Goal: Information Seeking & Learning: Learn about a topic

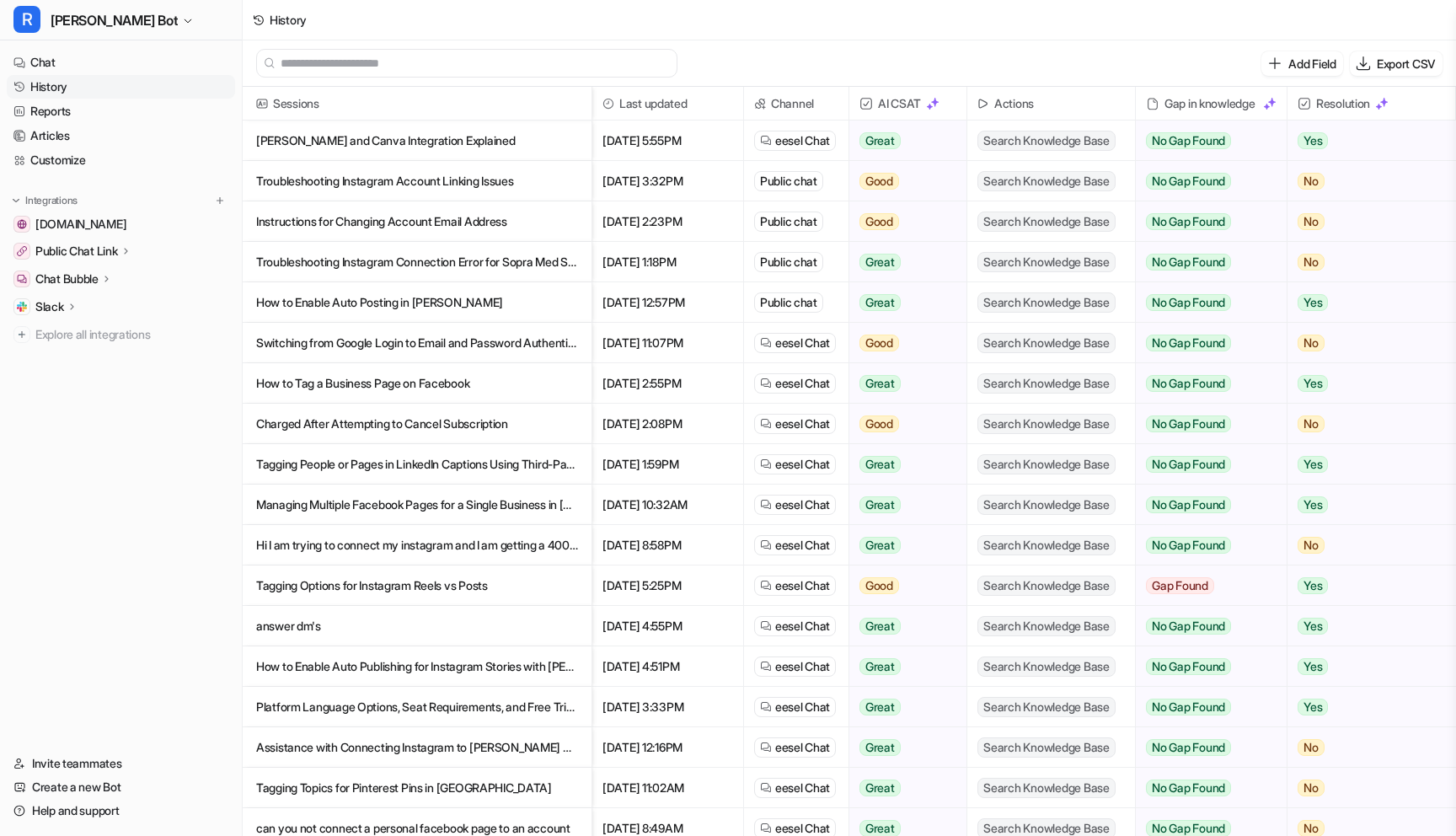
click at [39, 88] on link "History" at bounding box center [120, 87] width 229 height 24
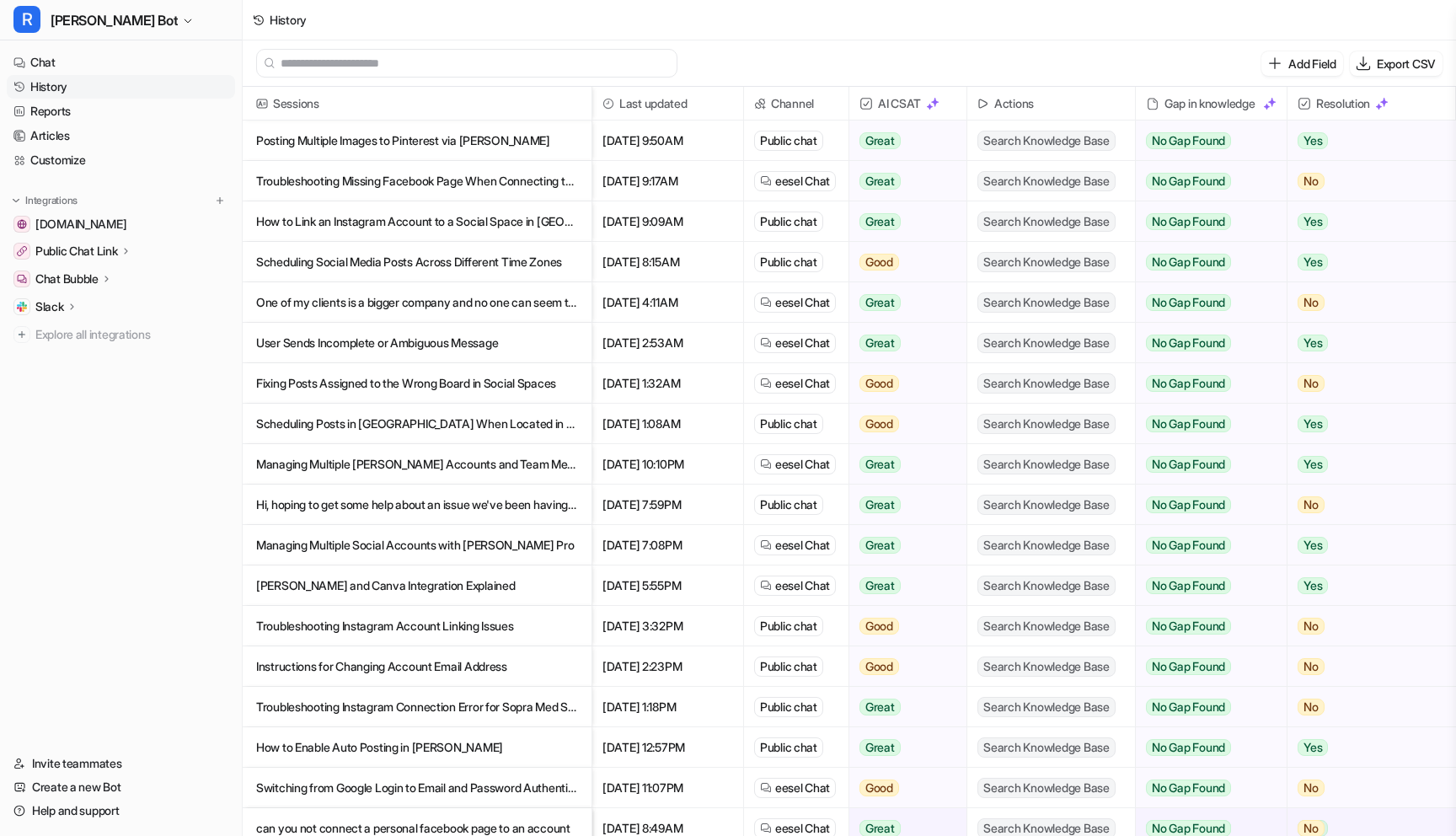
click at [301, 144] on p "Posting Multiple Images to Pinterest via [PERSON_NAME]" at bounding box center [417, 140] width 322 height 40
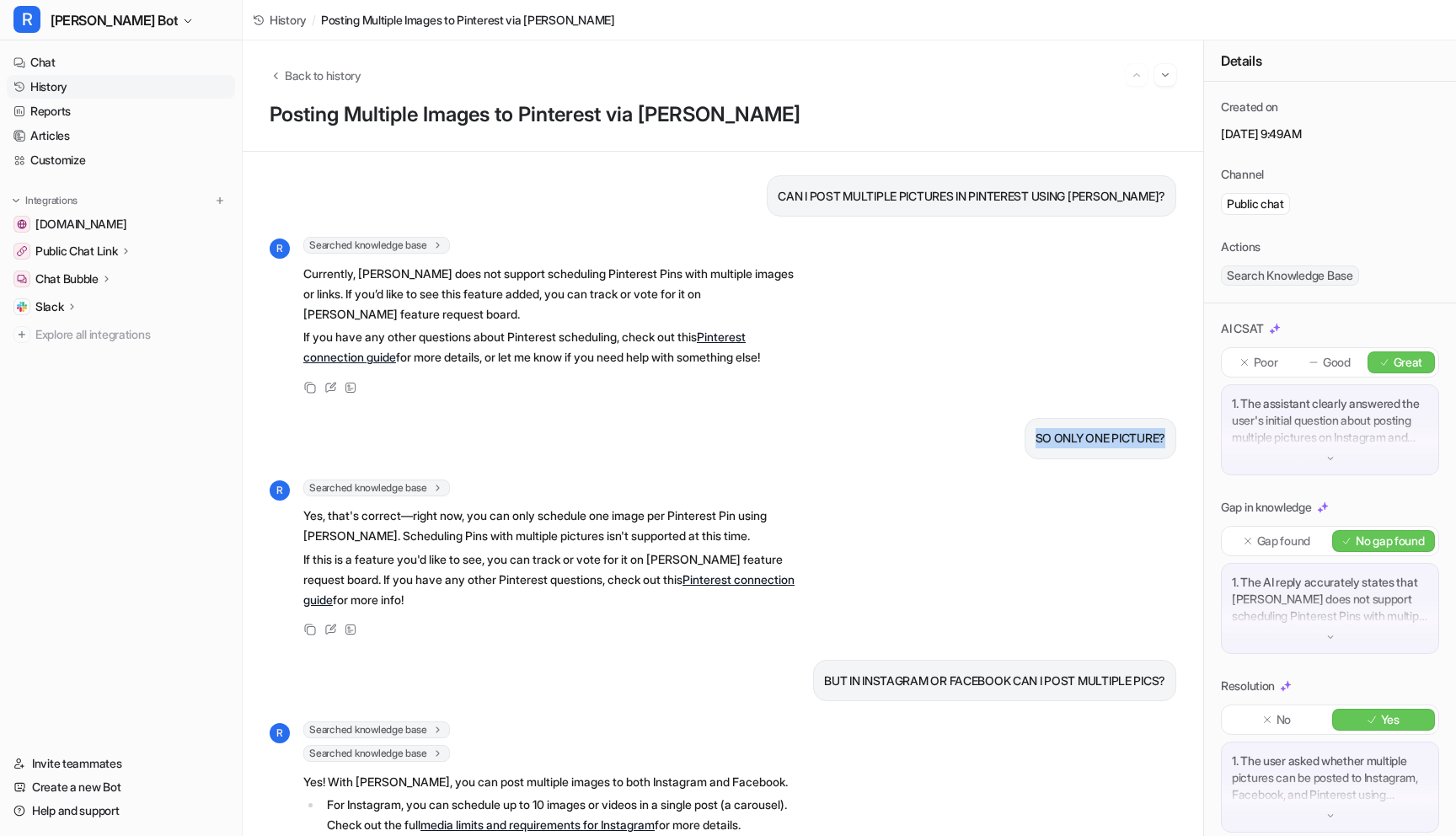
drag, startPoint x: 1031, startPoint y: 435, endPoint x: 1190, endPoint y: 437, distance: 159.0
click at [1193, 437] on div "CAN I POST MULTIPLE PICTURES IN PINTEREST USING [PERSON_NAME]? R Searched knowl…" at bounding box center [723, 493] width 961 height 684
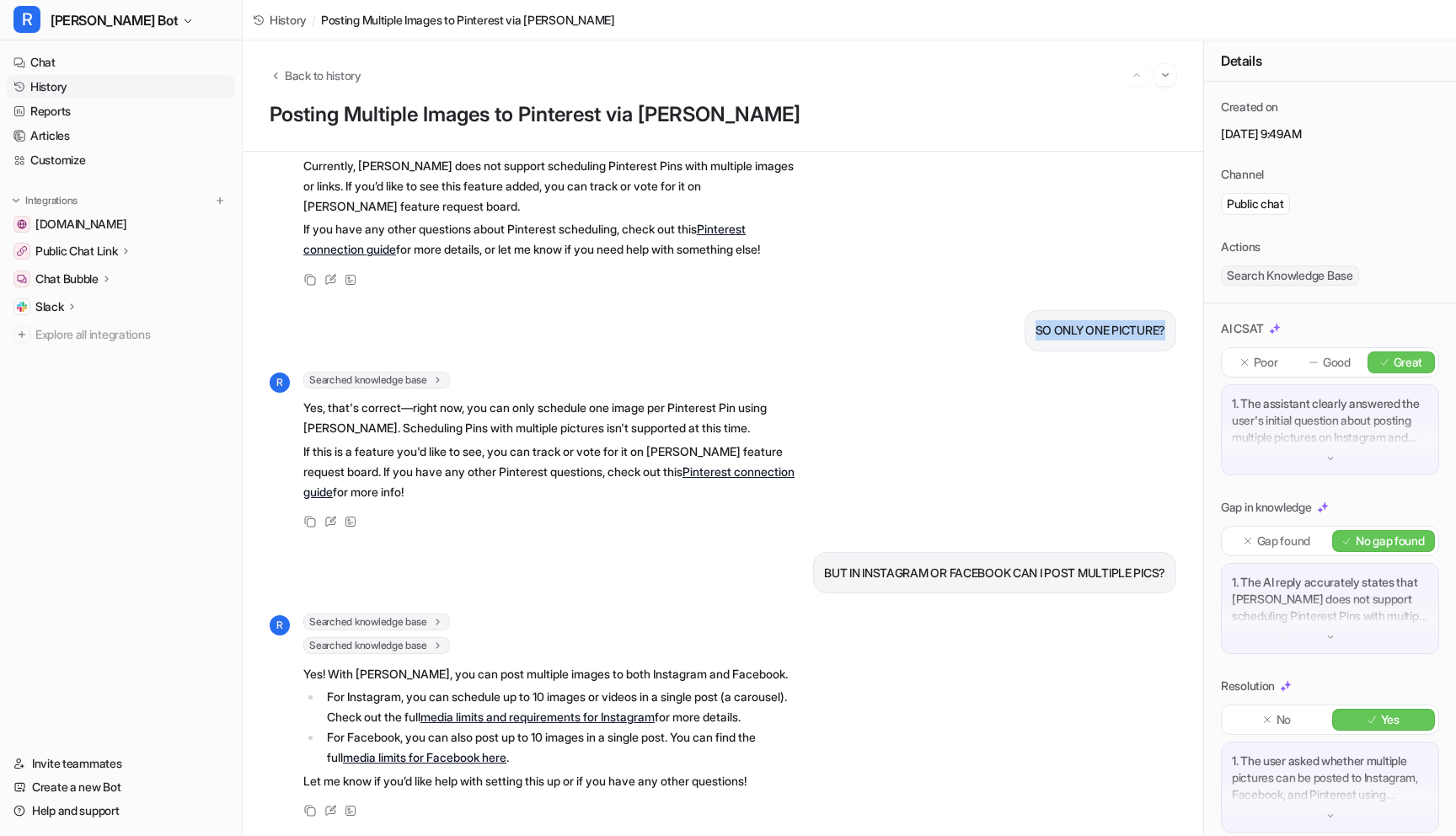
click at [103, 88] on link "History" at bounding box center [120, 87] width 229 height 24
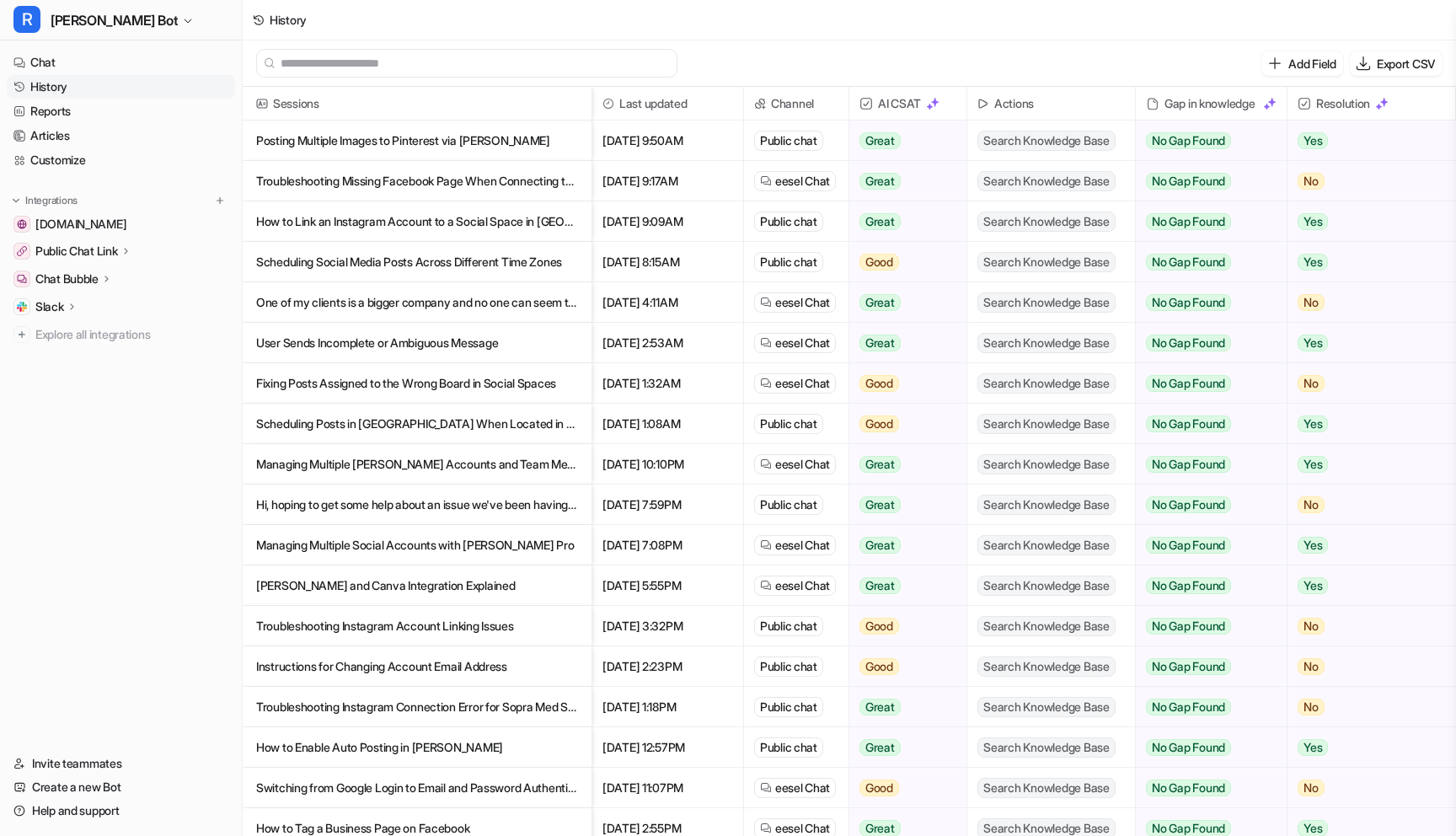
click at [377, 191] on p "Troubleshooting Missing Facebook Page When Connecting to [PERSON_NAME]" at bounding box center [417, 181] width 322 height 40
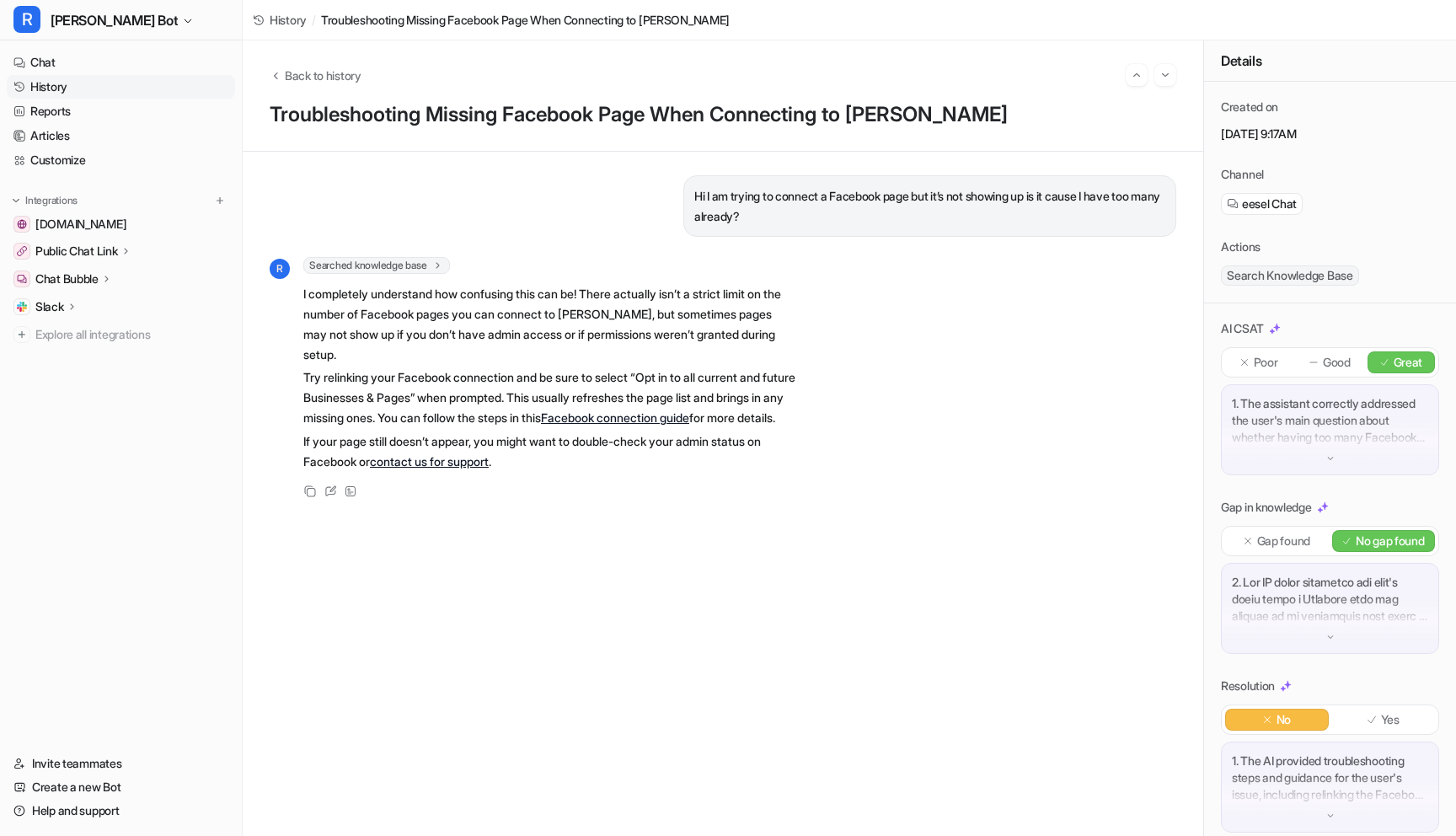
click at [87, 89] on link "History" at bounding box center [120, 87] width 229 height 24
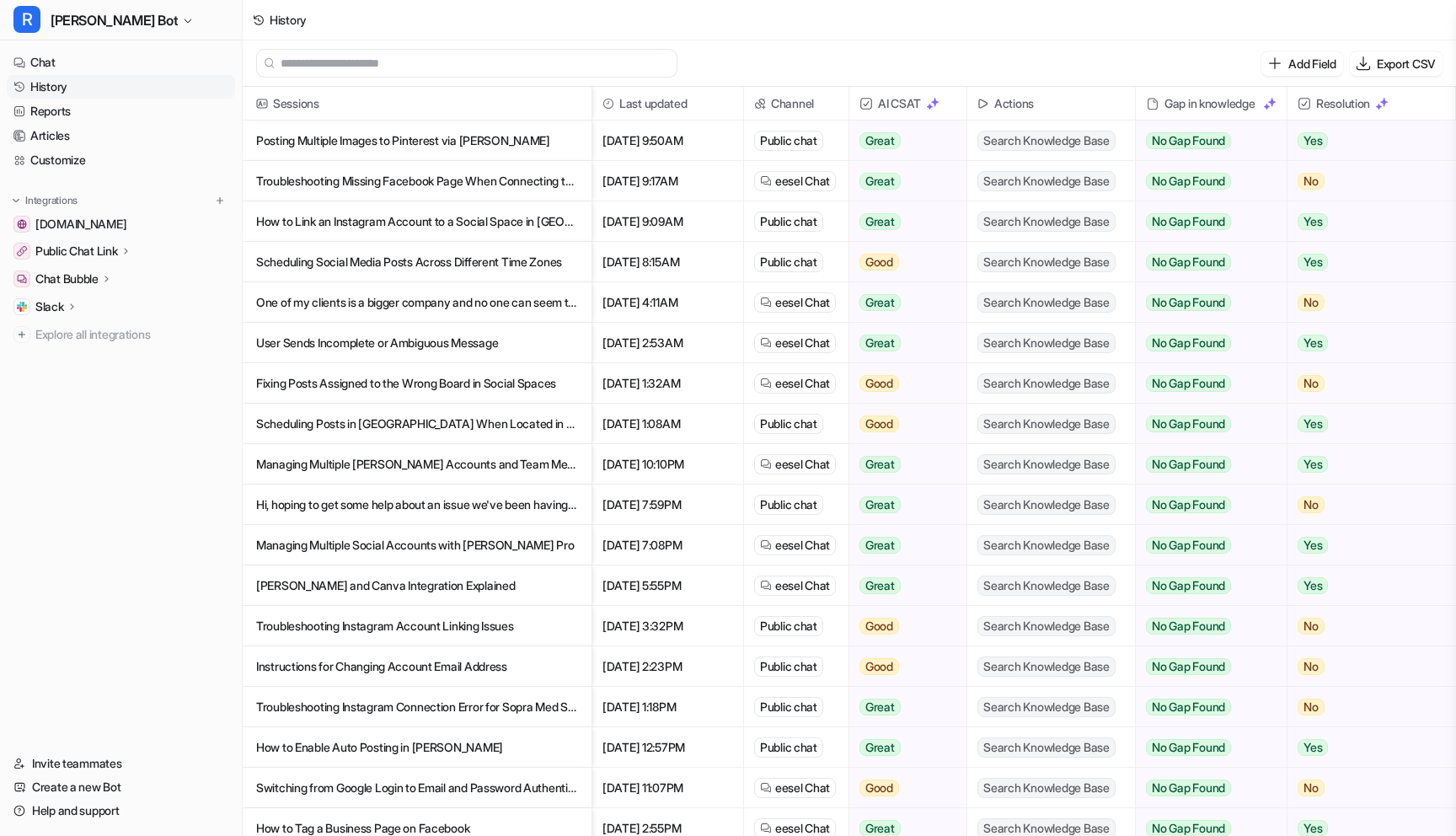
click at [421, 260] on p "Scheduling Social Media Posts Across Different Time Zones" at bounding box center [417, 262] width 322 height 40
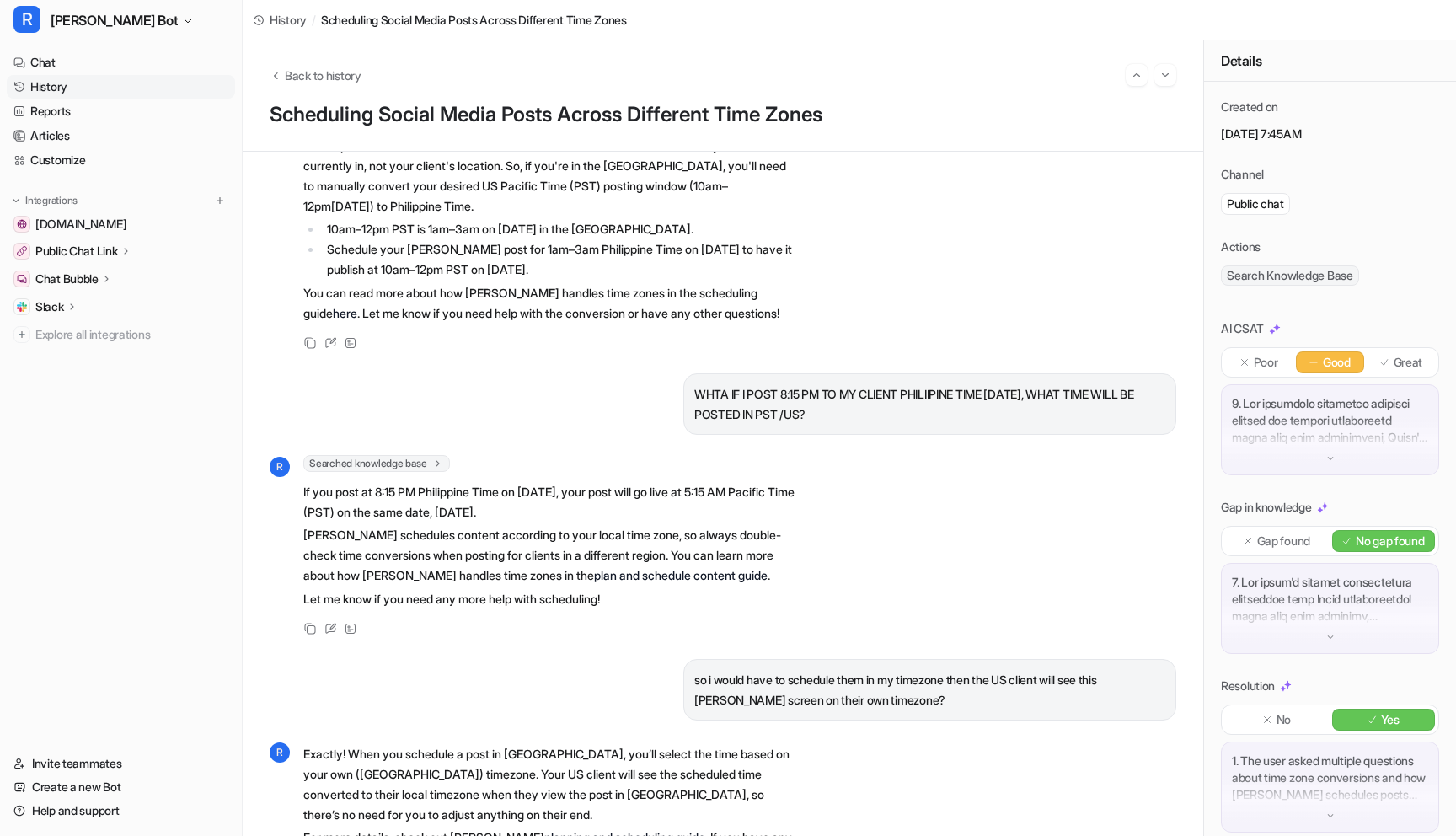
scroll to position [172, 0]
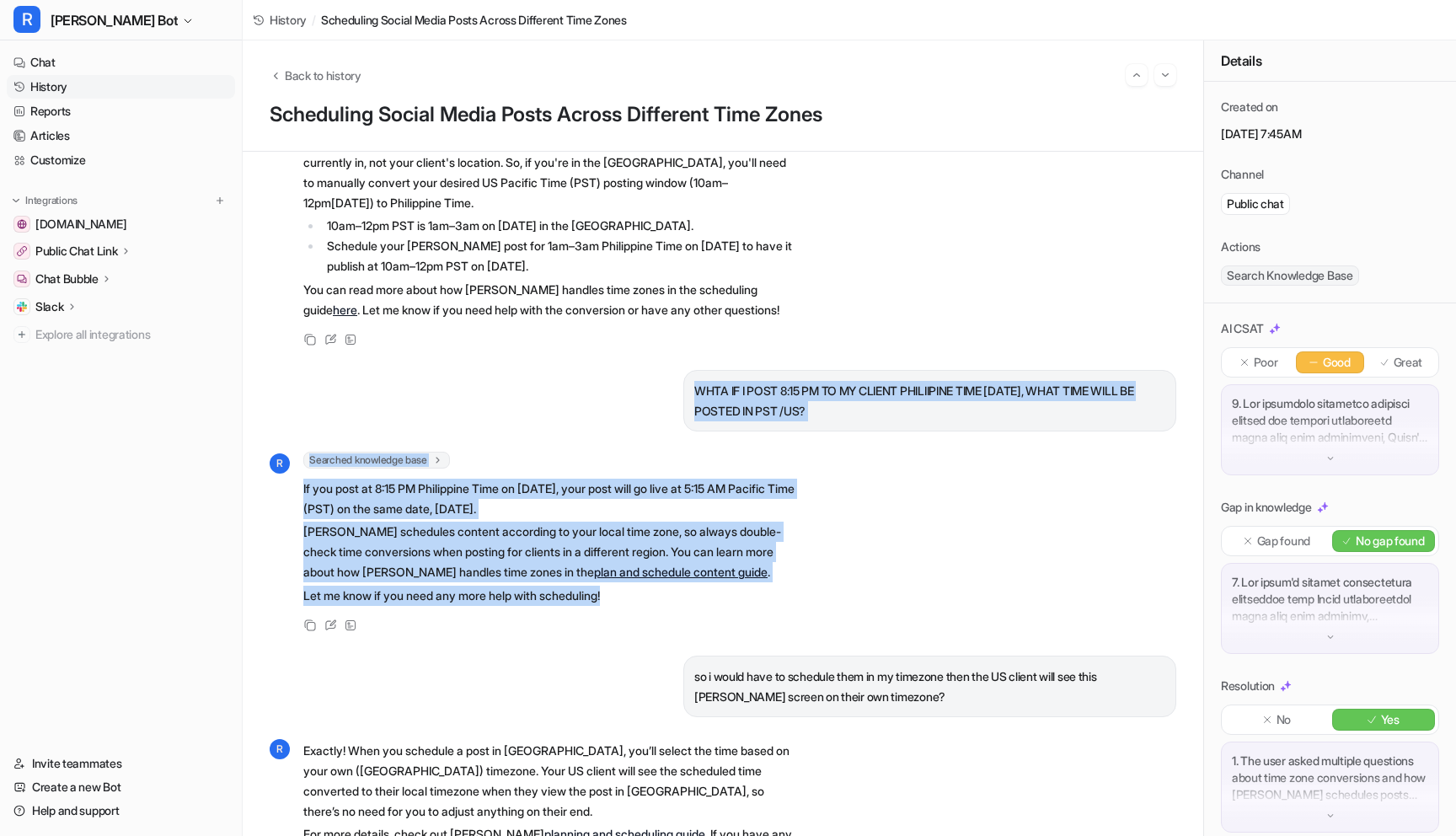
drag, startPoint x: 692, startPoint y: 389, endPoint x: 801, endPoint y: 591, distance: 229.5
click at [801, 591] on div "i am social media specialist in the phliipines time zone and I am posting for m…" at bounding box center [724, 322] width 907 height 637
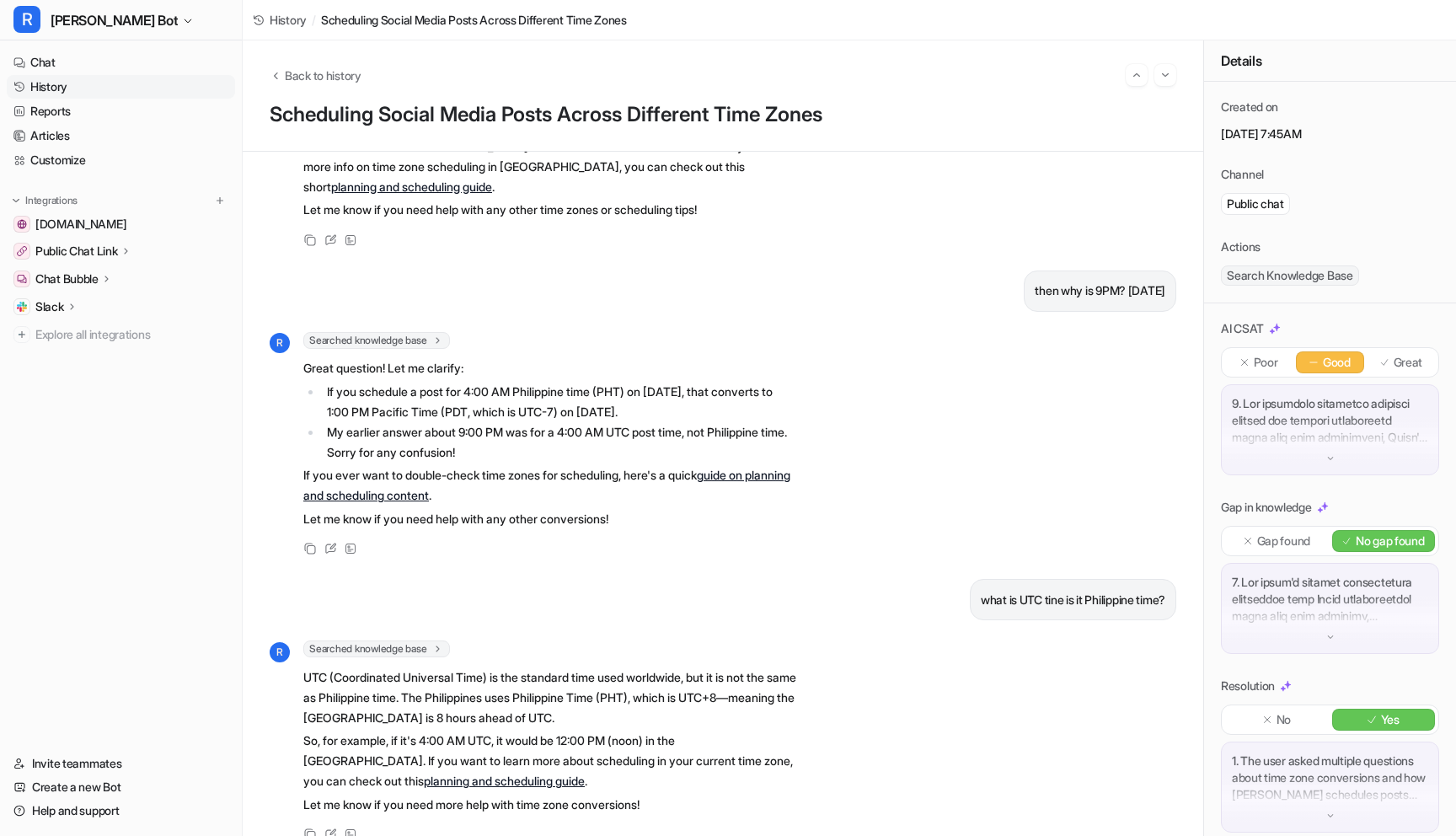
scroll to position [2176, 0]
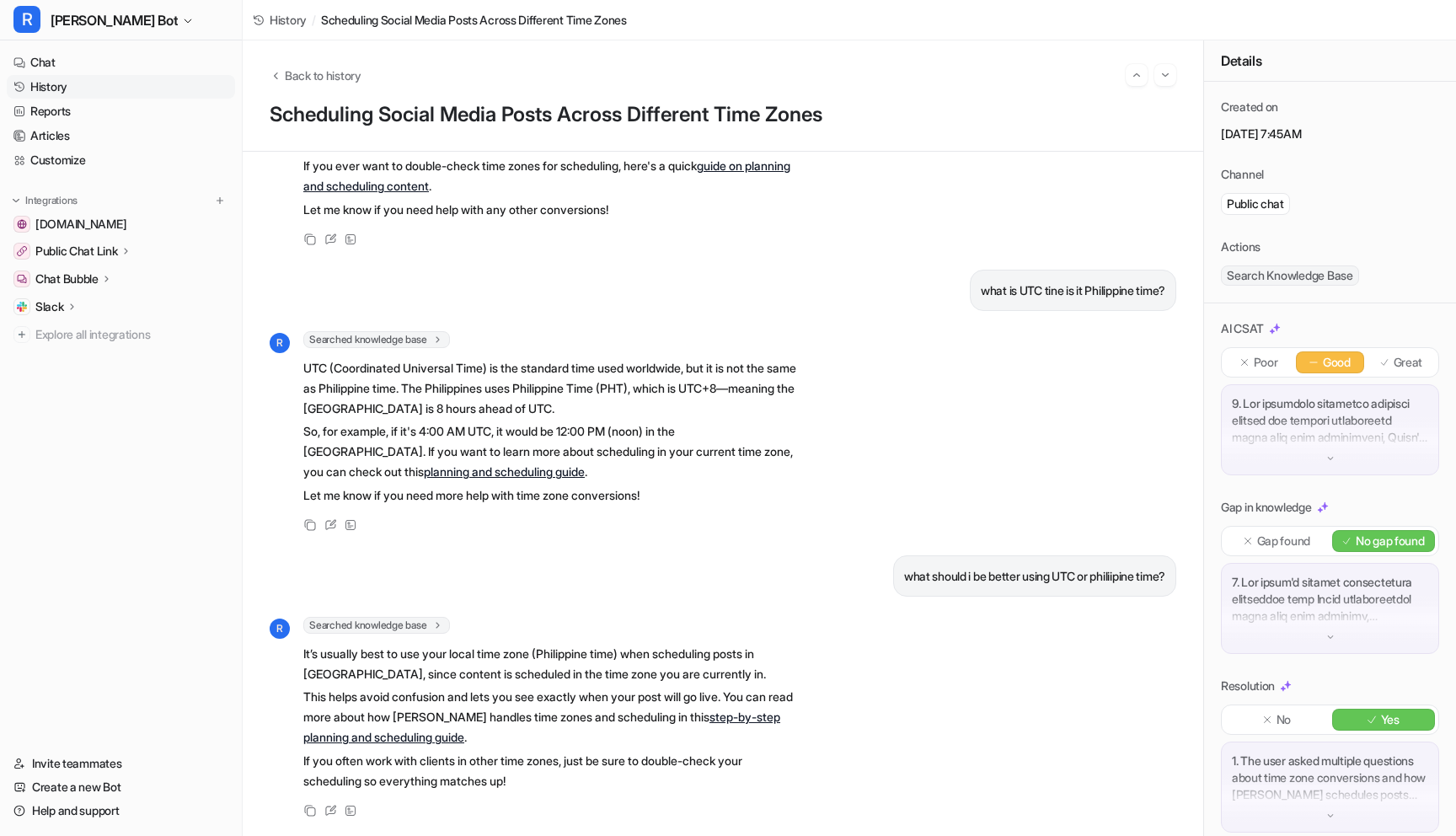
click at [96, 87] on link "History" at bounding box center [120, 87] width 229 height 24
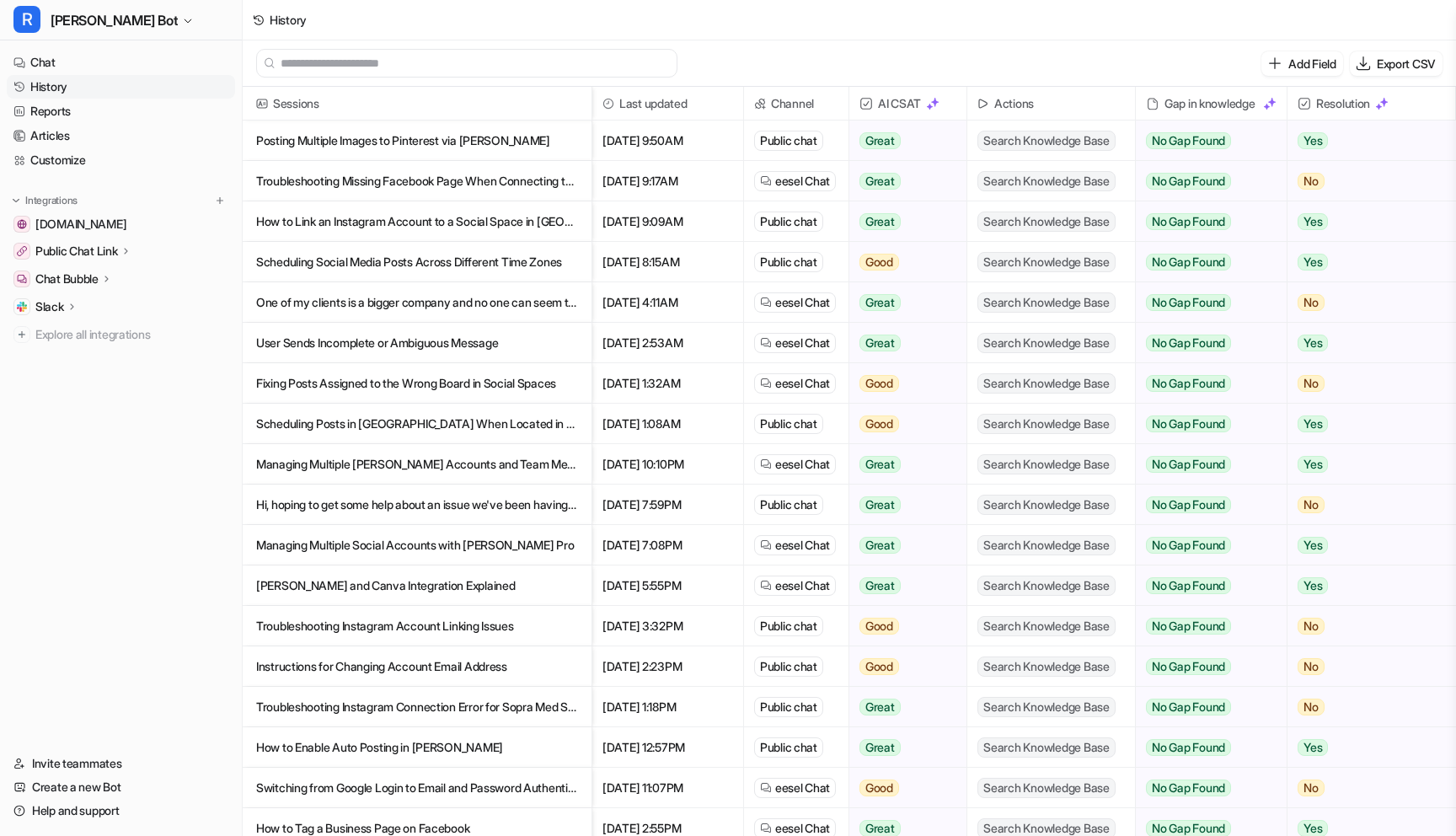
click at [311, 297] on p "One of my clients is a bigger company and no one can seem to get hold of had ac…" at bounding box center [417, 302] width 322 height 40
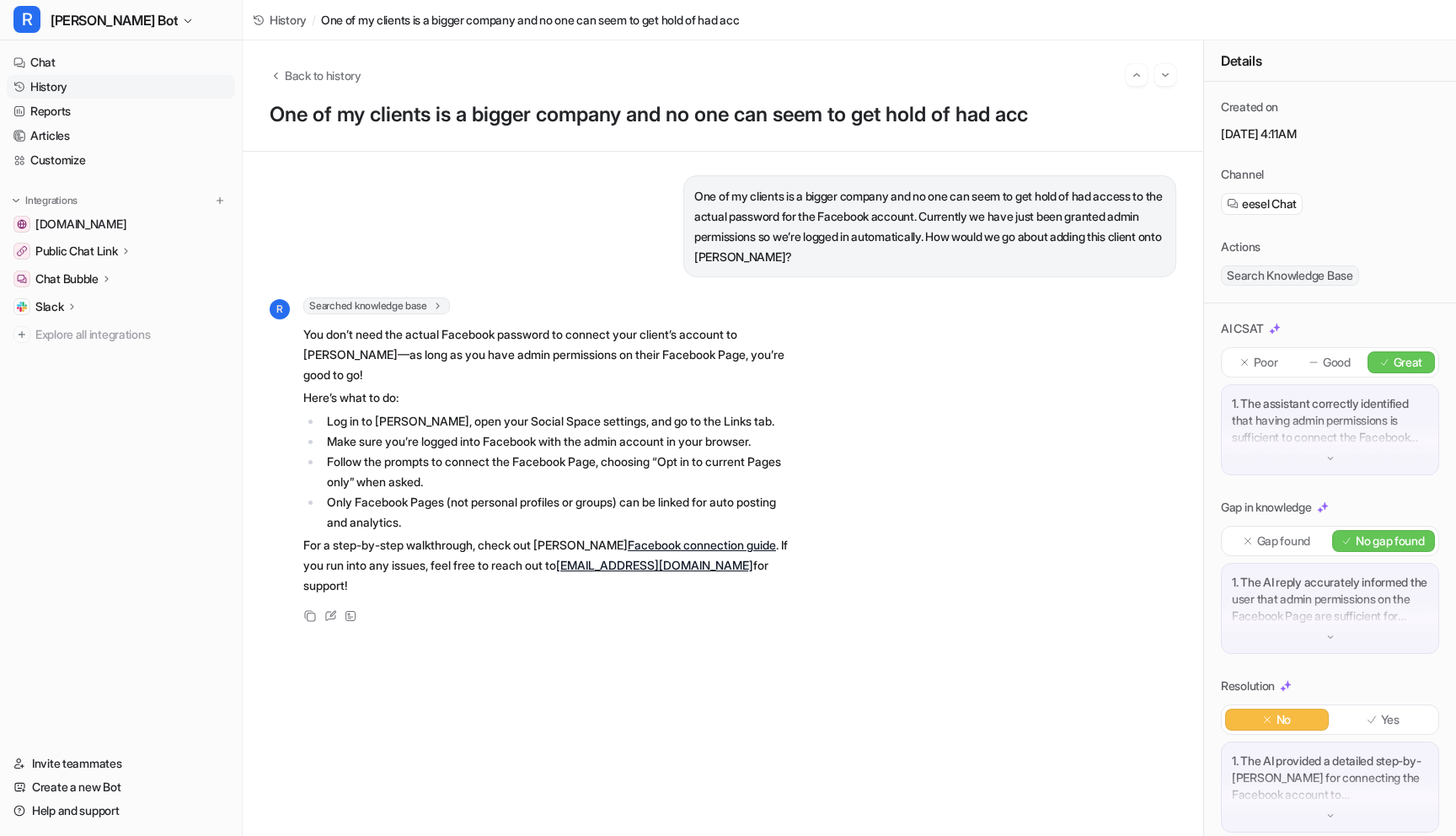
click at [953, 178] on div "One of my clients is a bigger company and no one can seem to get hold of had ac…" at bounding box center [930, 226] width 493 height 102
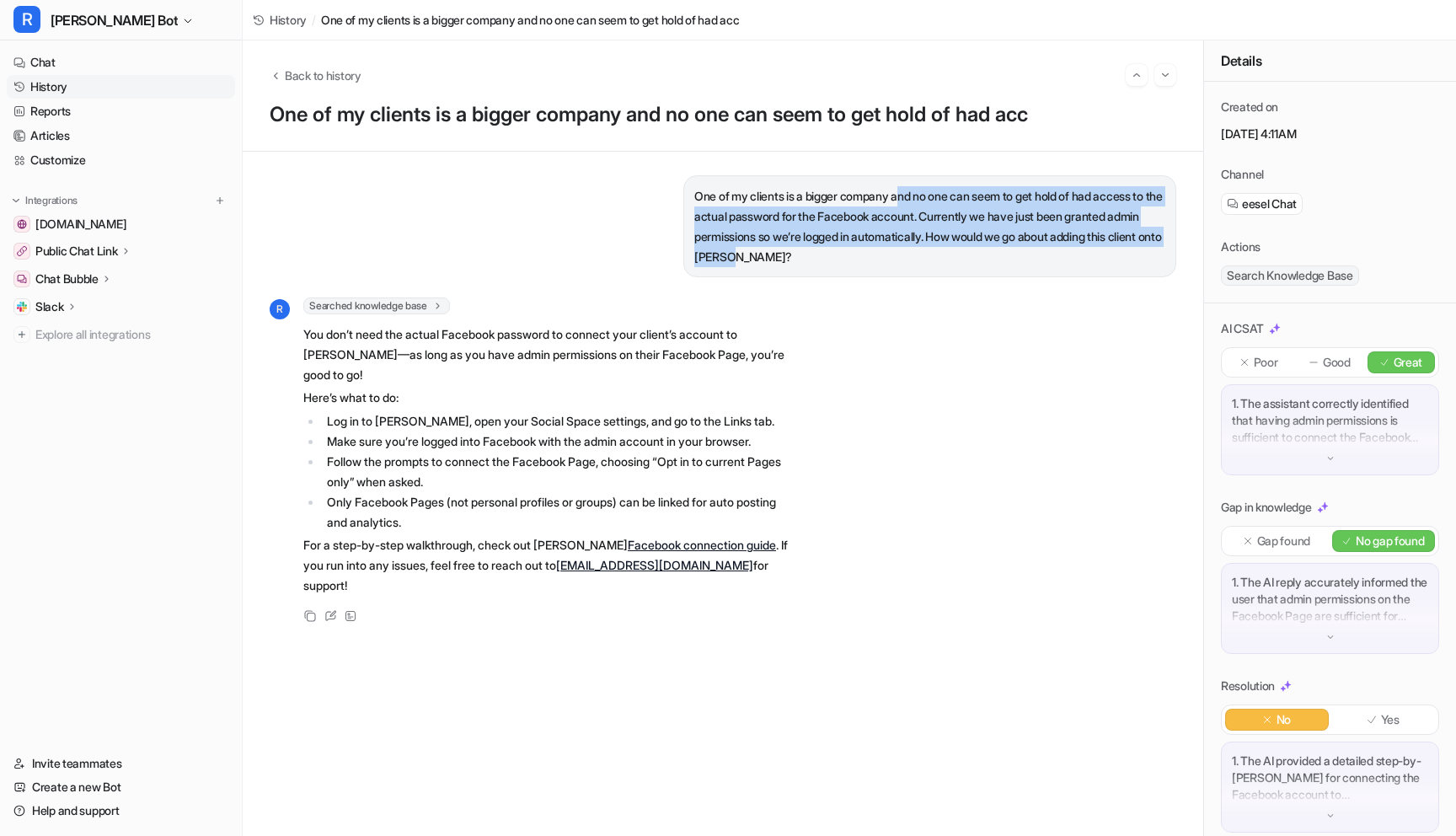
drag, startPoint x: 908, startPoint y: 198, endPoint x: 980, endPoint y: 279, distance: 108.4
click at [980, 279] on div "One of my clients is a bigger company and no one can seem to get hold of had ac…" at bounding box center [724, 493] width 907 height 637
click at [120, 83] on link "History" at bounding box center [120, 87] width 229 height 24
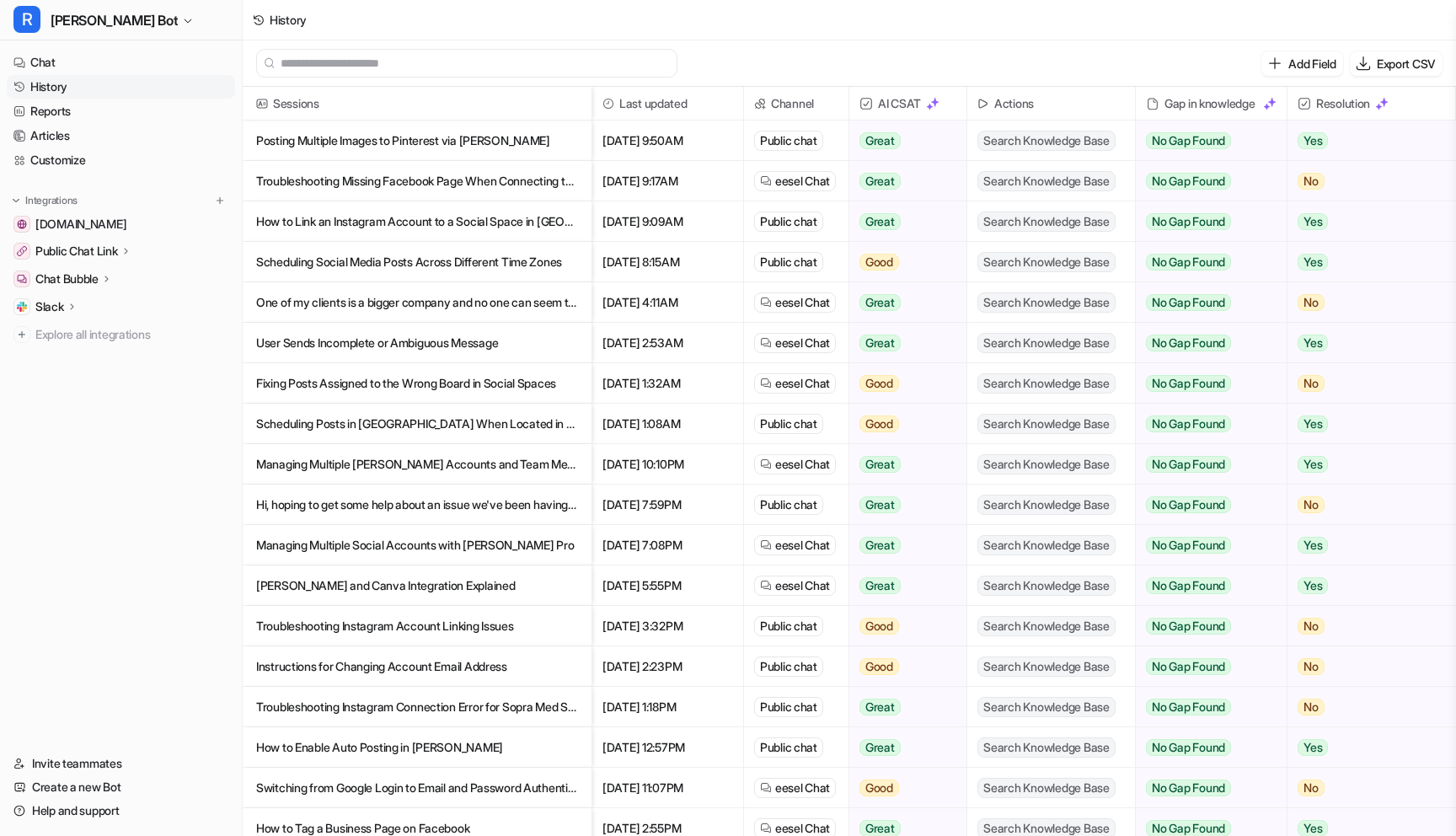
click at [525, 342] on p "User Sends Incomplete or Ambiguous Message" at bounding box center [417, 343] width 322 height 40
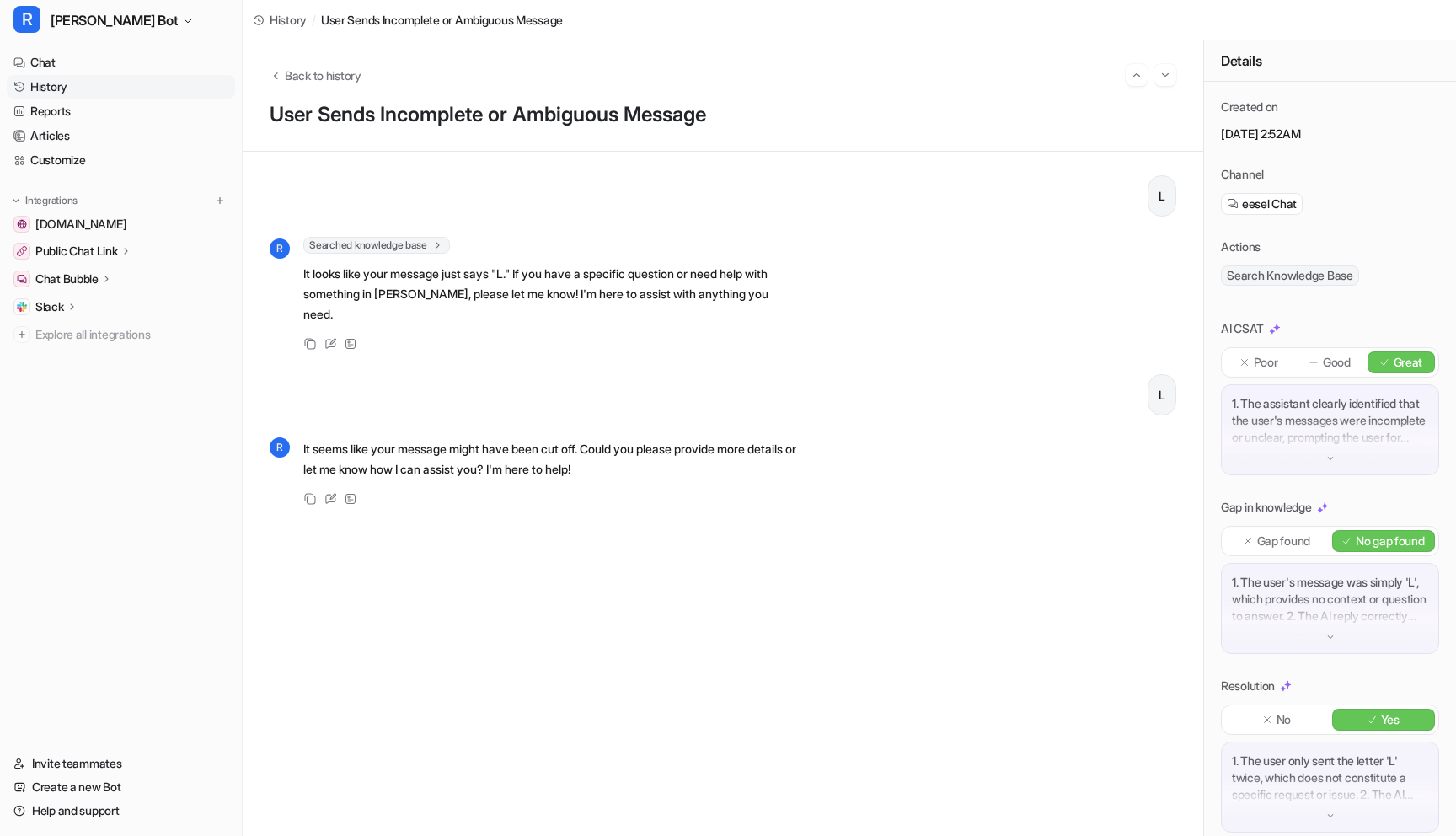
click at [36, 91] on link "History" at bounding box center [120, 87] width 229 height 24
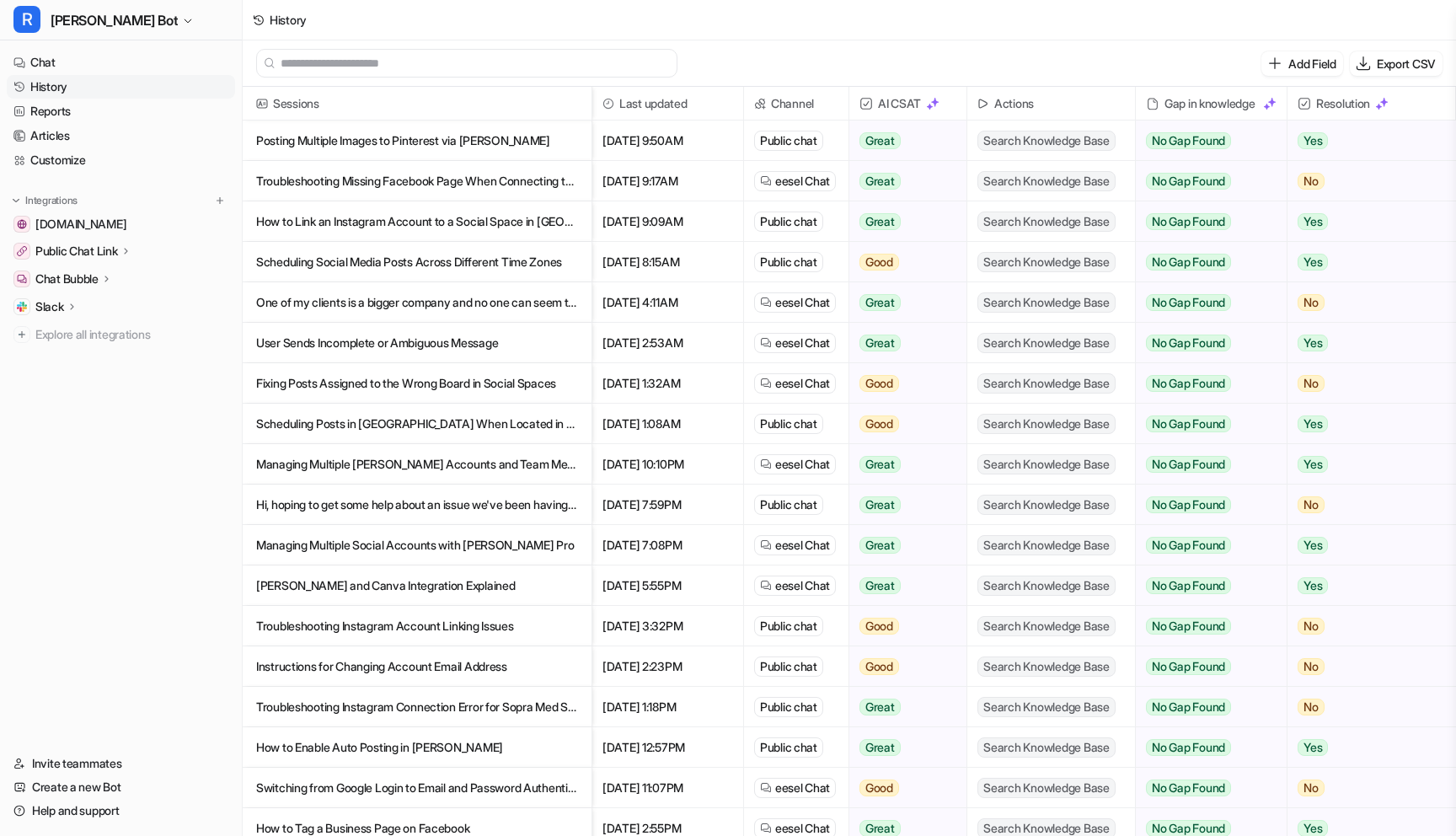
click at [360, 379] on p "Fixing Posts Assigned to the Wrong Board in Social Spaces" at bounding box center [417, 383] width 322 height 40
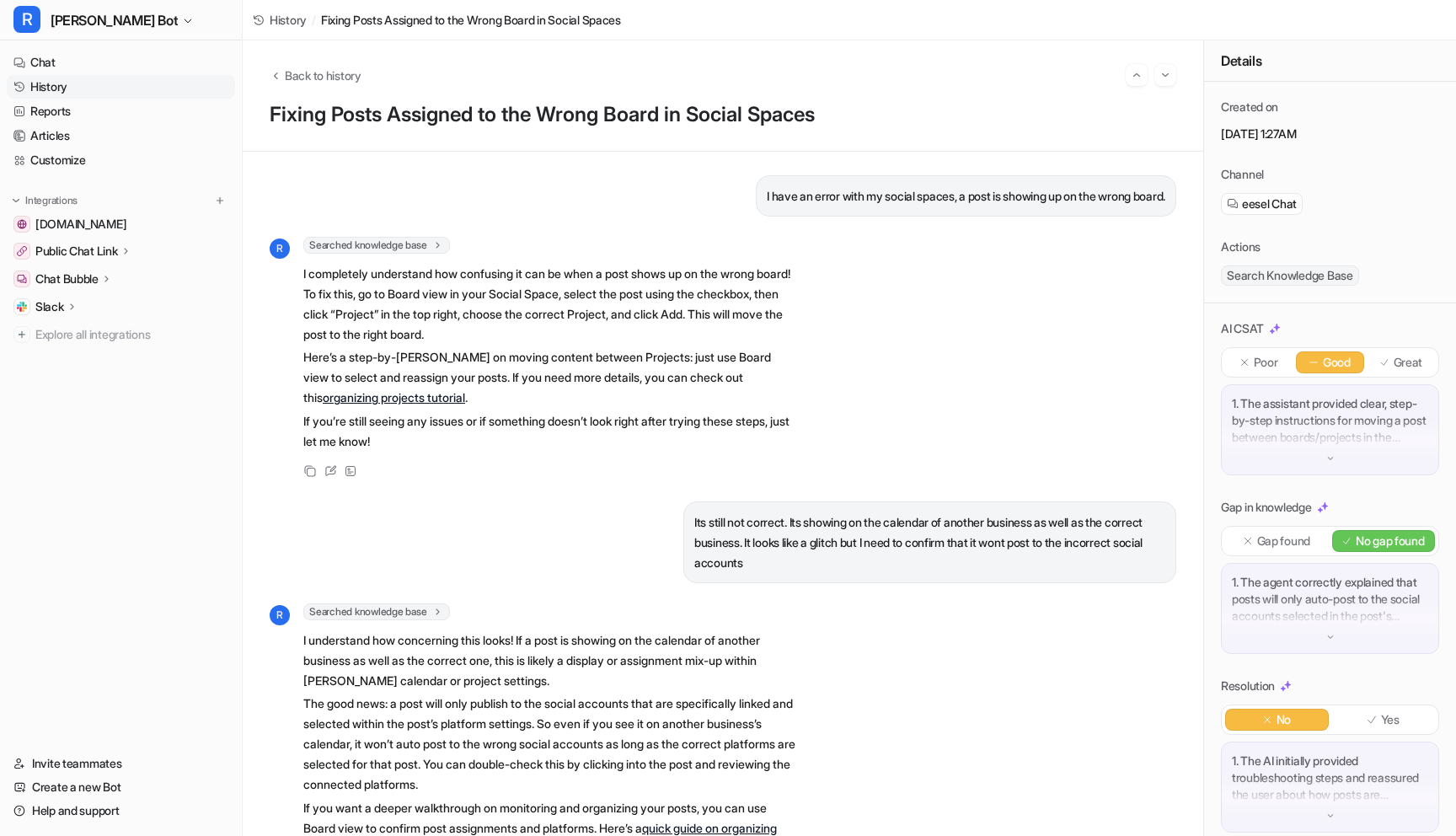
scroll to position [131, 0]
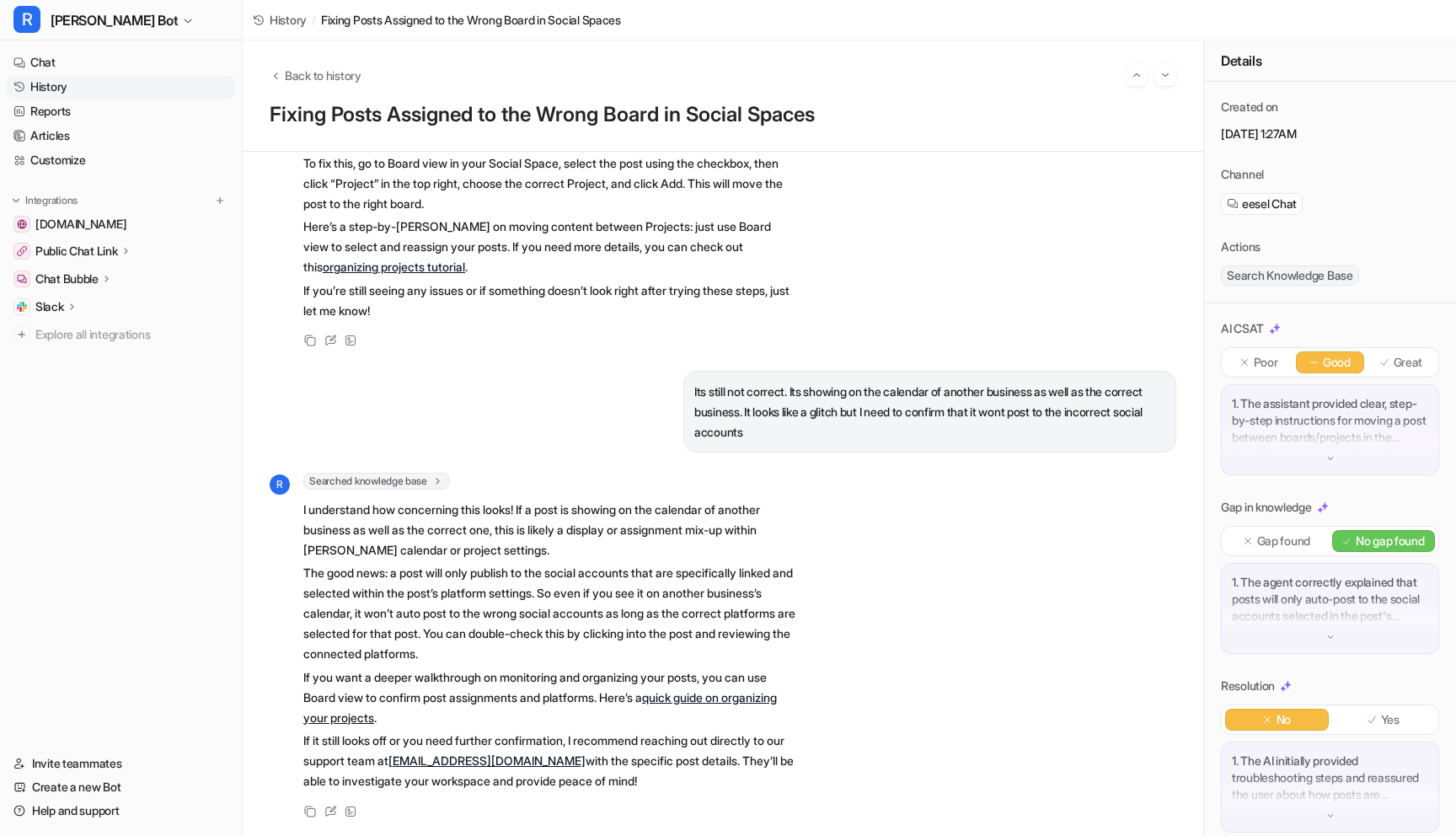
click at [57, 88] on link "History" at bounding box center [120, 87] width 229 height 24
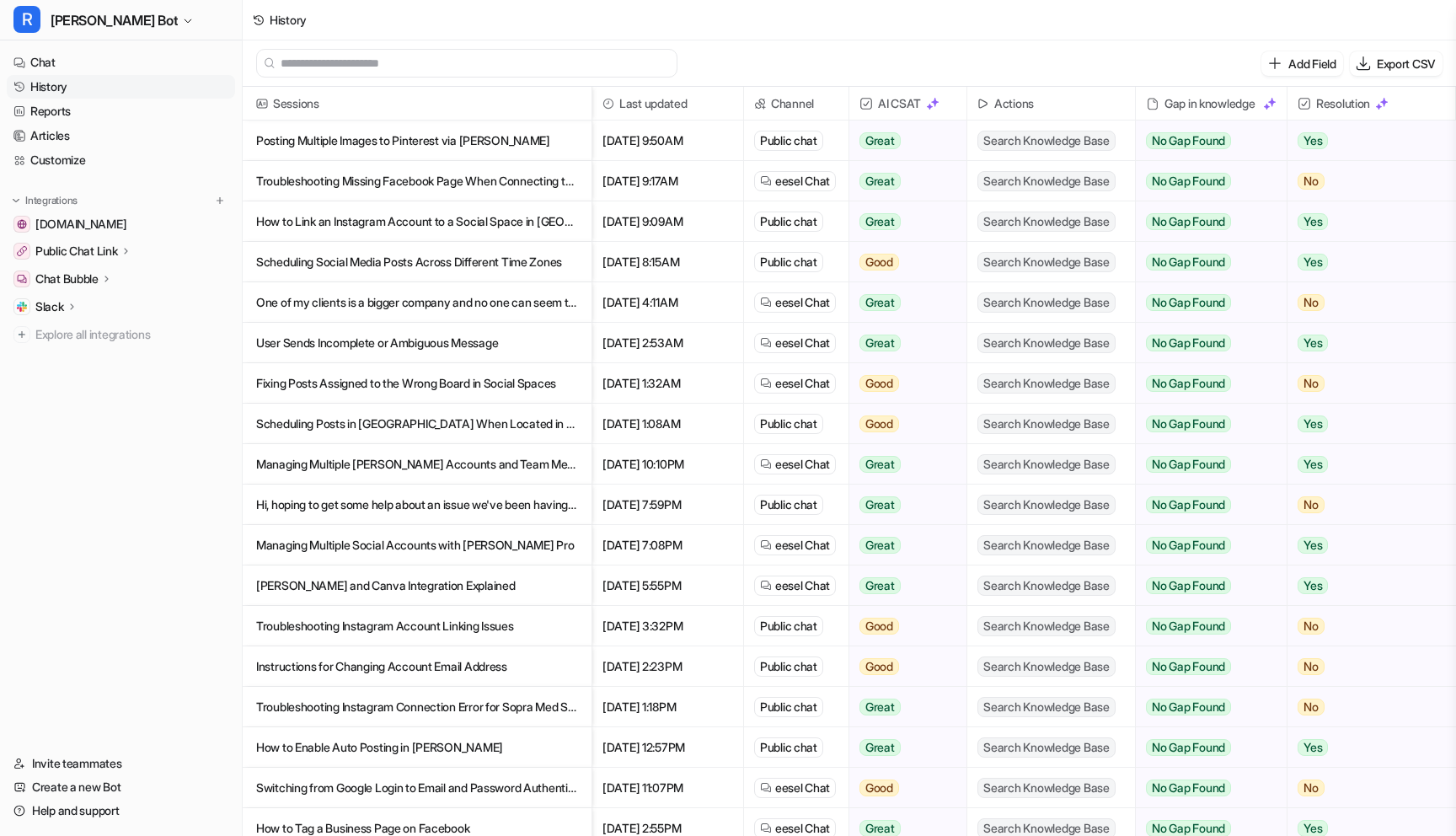
click at [329, 469] on p "Managing Multiple [PERSON_NAME] Accounts and Team Memberships" at bounding box center [417, 464] width 322 height 40
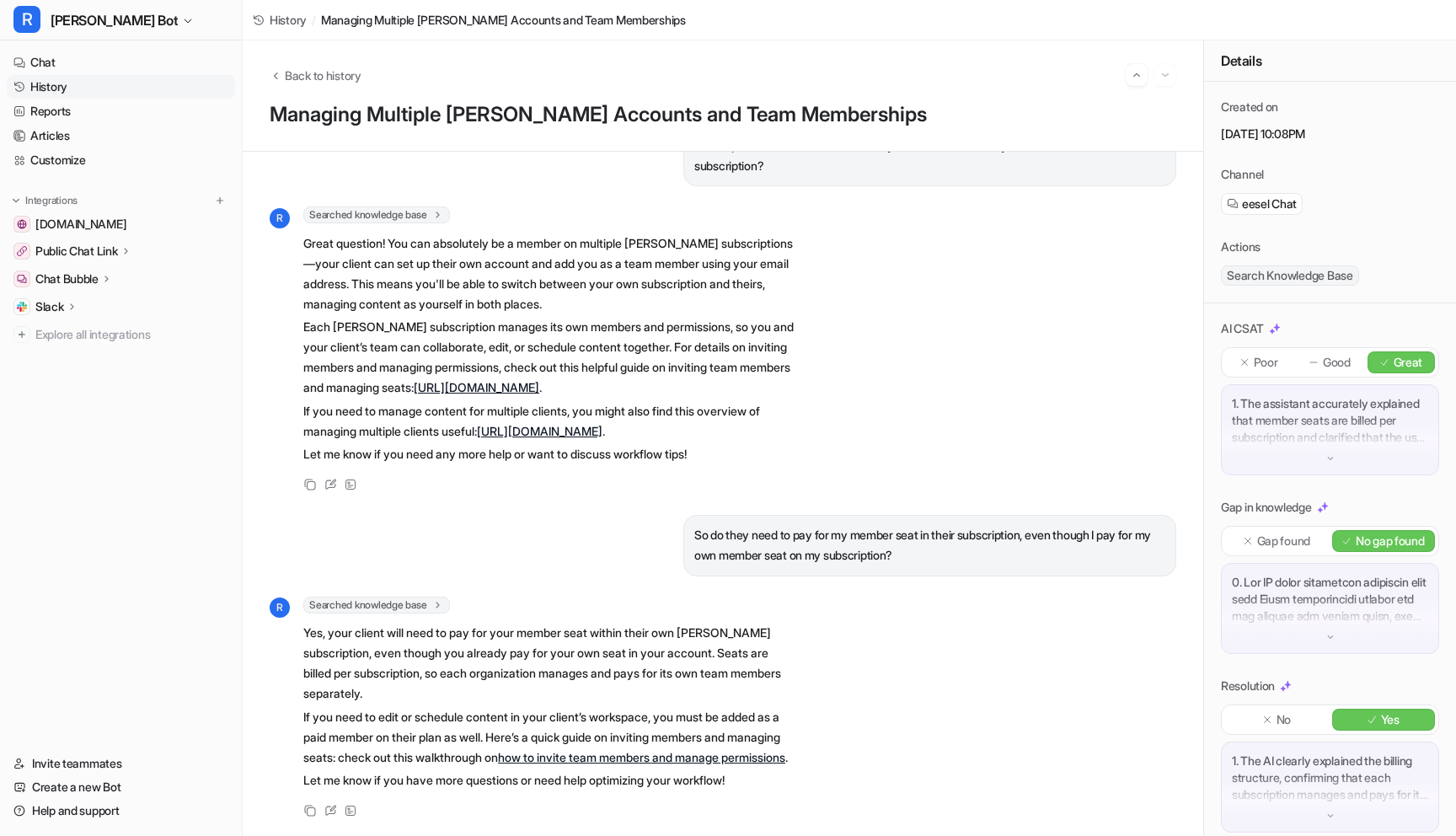
scroll to position [151, 0]
click at [77, 94] on link "History" at bounding box center [120, 87] width 229 height 24
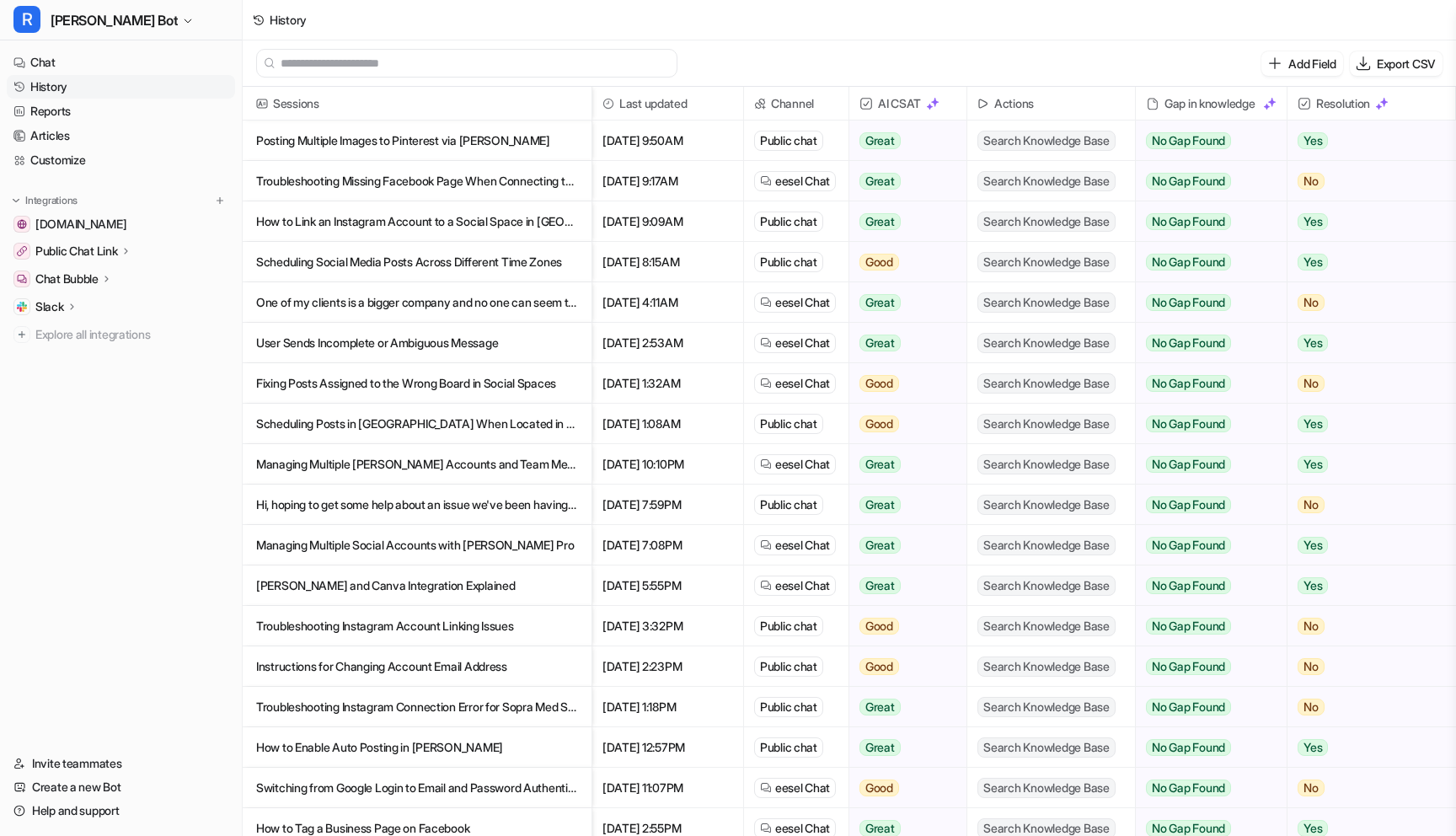
click at [469, 498] on p "Hi, hoping to get some help about an issue we've been having, but its only occur" at bounding box center [417, 505] width 322 height 40
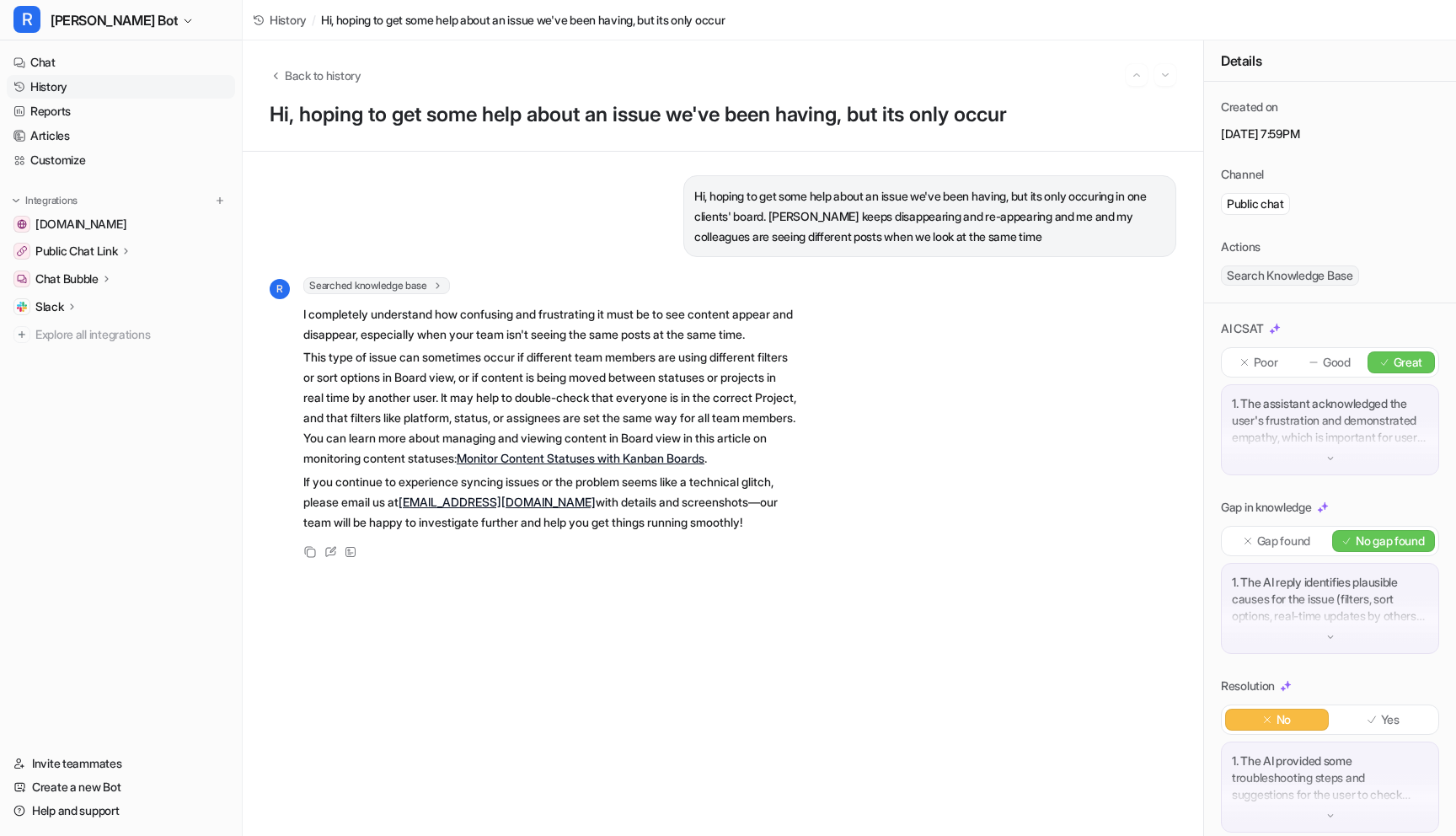
click at [69, 87] on link "History" at bounding box center [120, 87] width 229 height 24
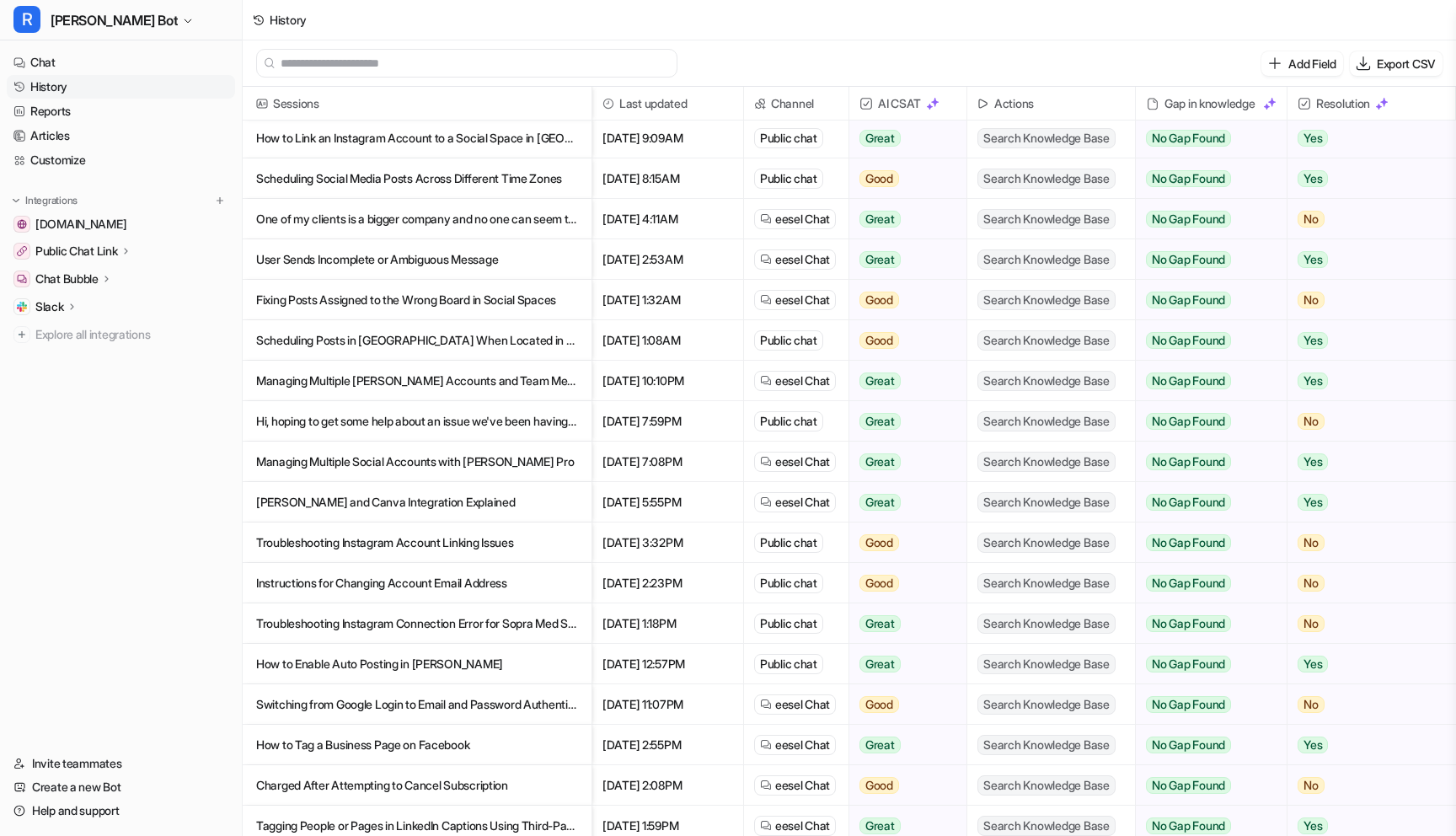
scroll to position [86, 0]
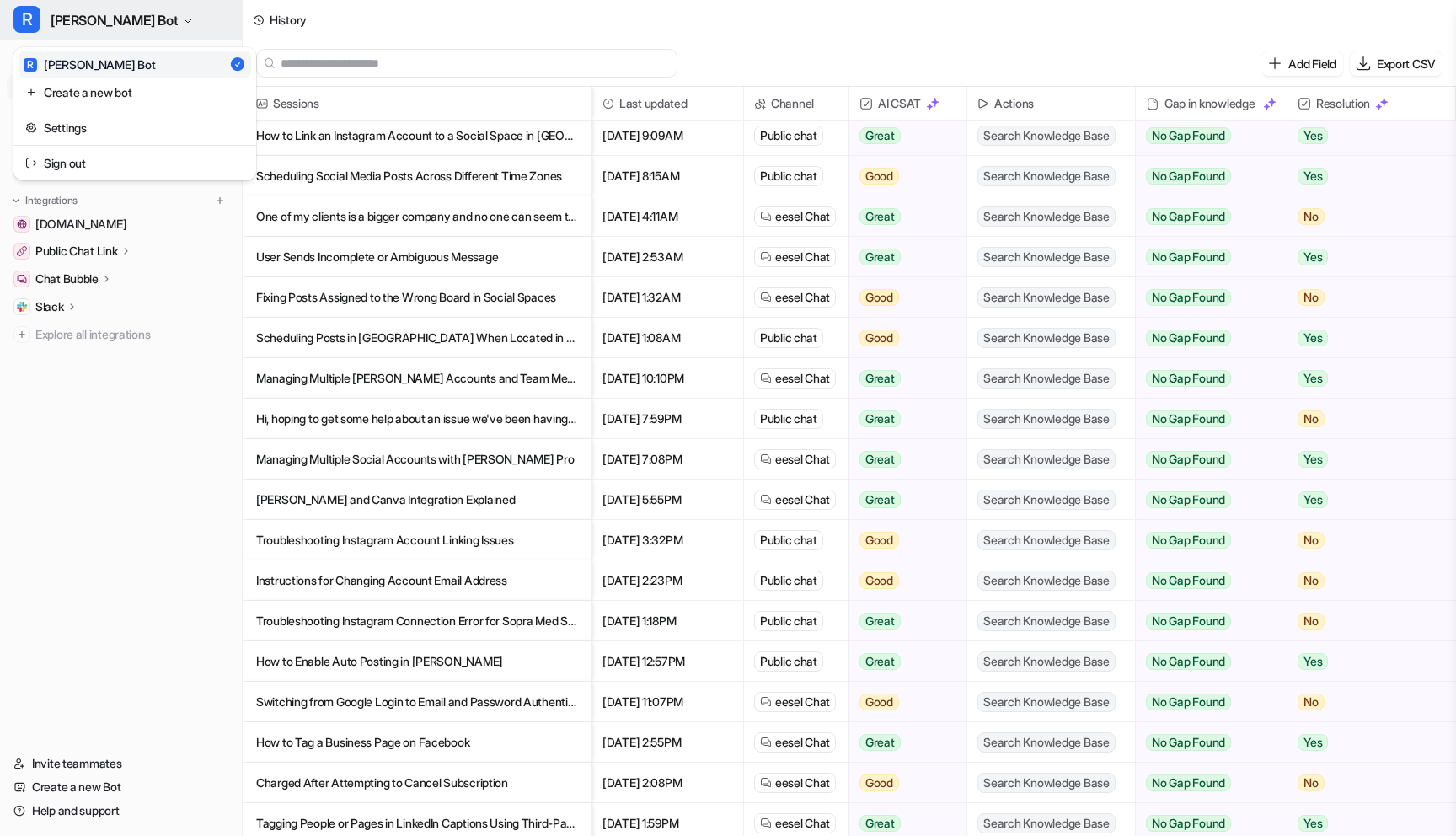
click at [97, 23] on span "[PERSON_NAME] Bot" at bounding box center [114, 20] width 127 height 24
click at [109, 133] on link "Settings" at bounding box center [135, 128] width 232 height 28
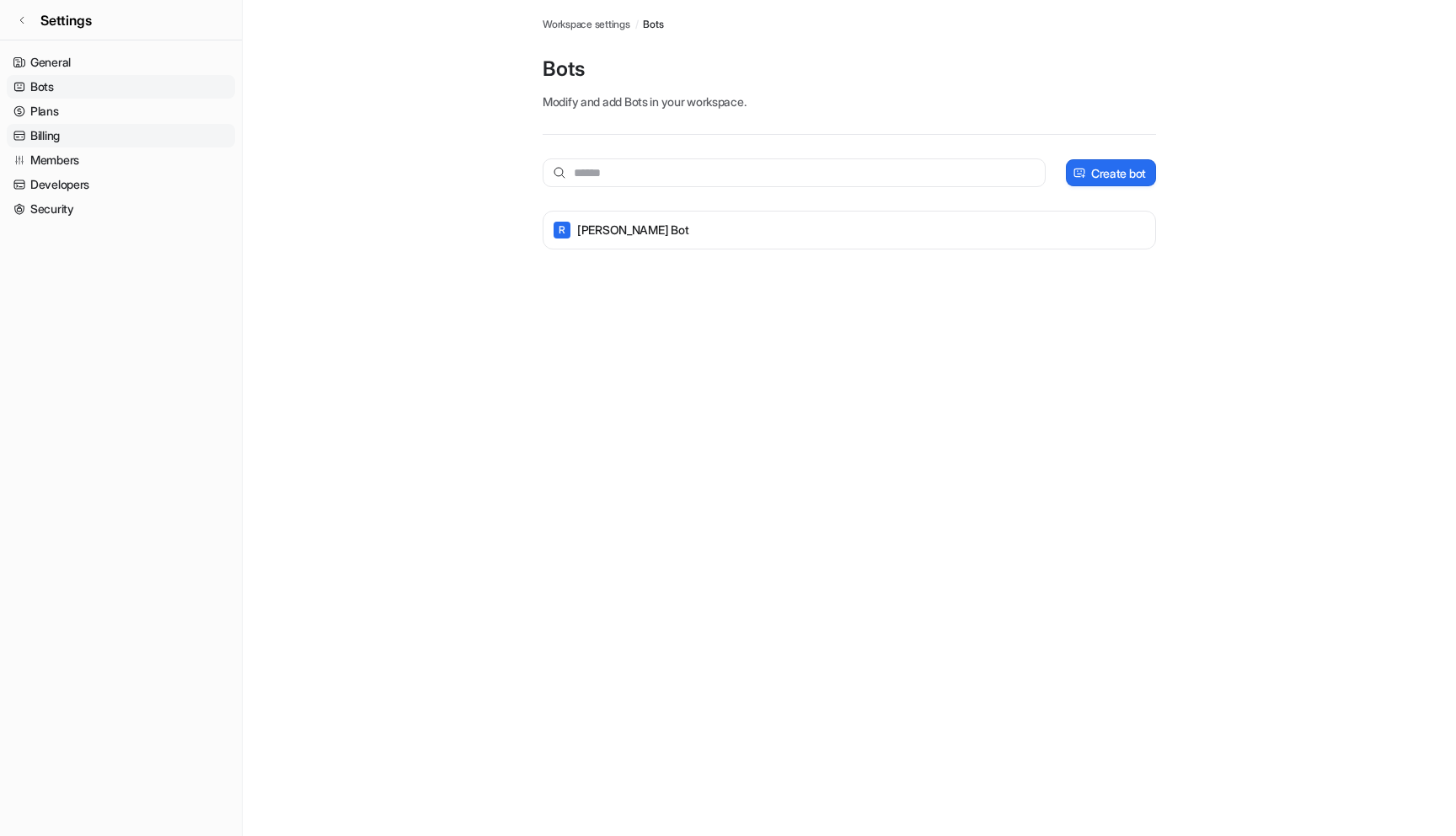
click at [66, 138] on link "Billing" at bounding box center [120, 136] width 229 height 24
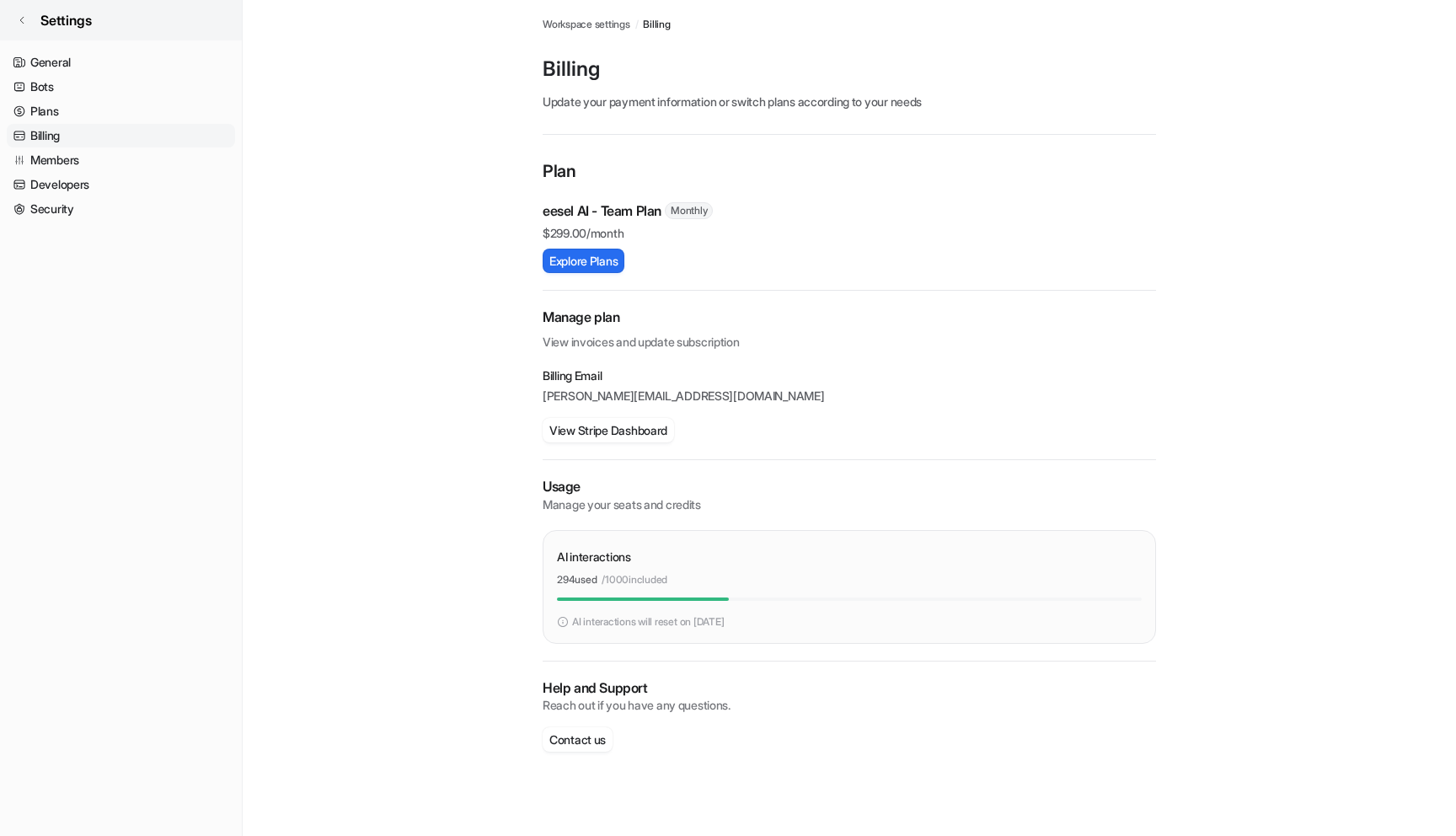
click at [25, 24] on icon at bounding box center [22, 20] width 10 height 10
